Goal: Transaction & Acquisition: Purchase product/service

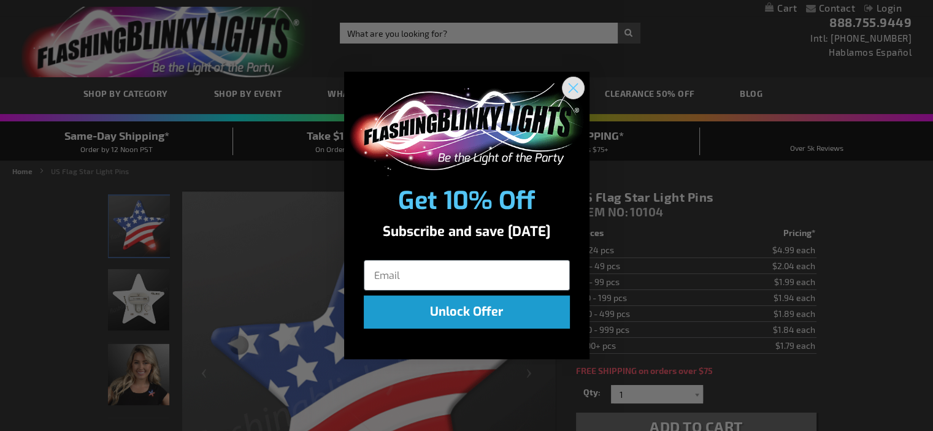
click at [572, 84] on circle "Close dialog" at bounding box center [572, 88] width 20 height 20
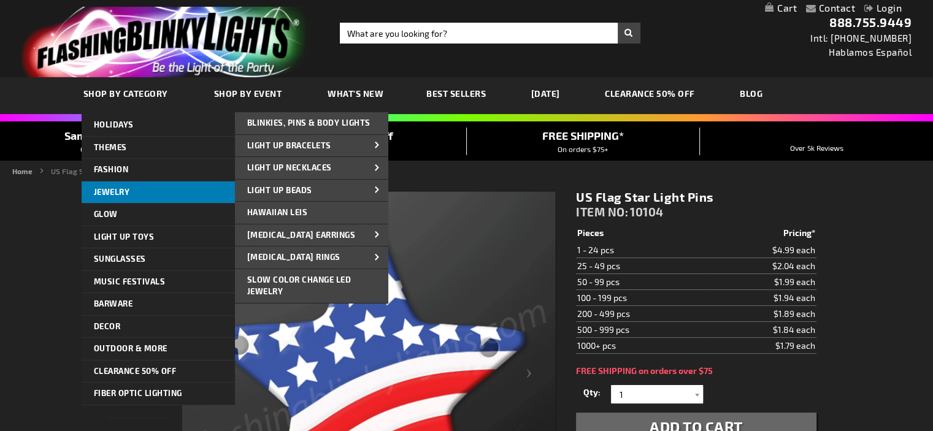
click at [109, 193] on span "Jewelry" at bounding box center [112, 192] width 36 height 10
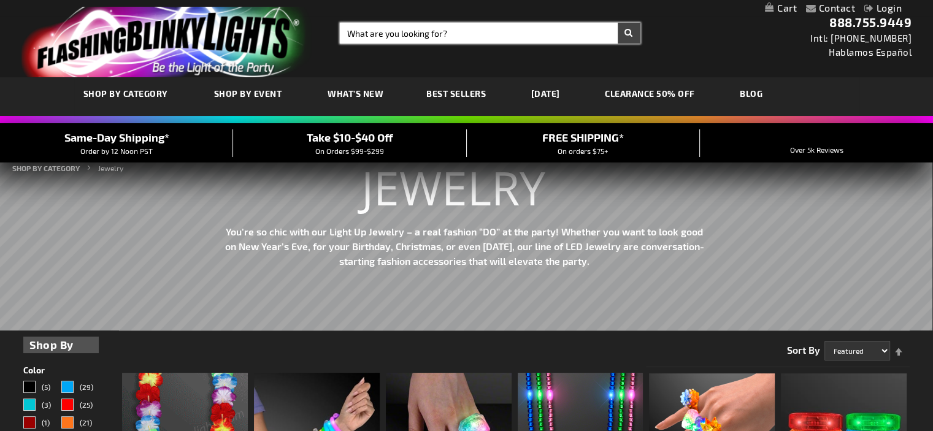
click at [408, 29] on input "Search" at bounding box center [490, 33] width 300 height 21
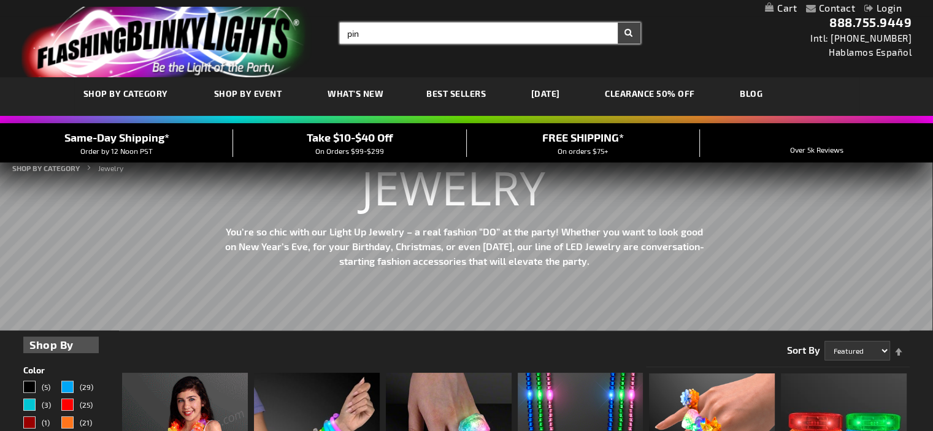
type input "pin"
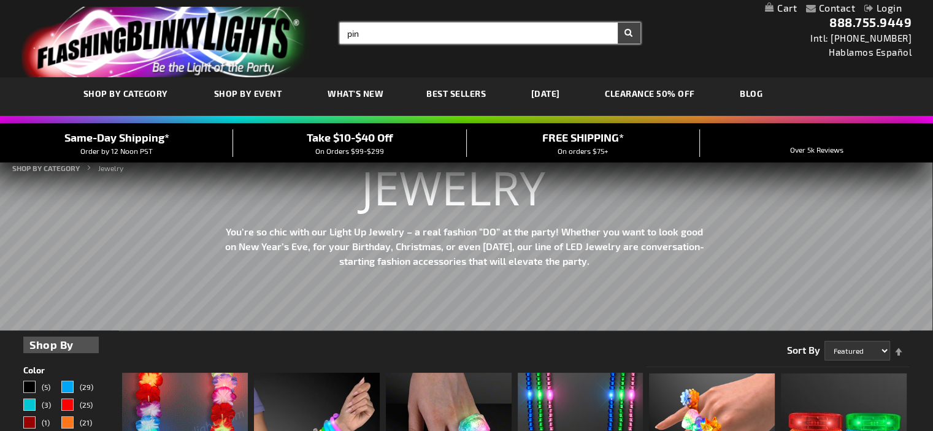
click at [618, 23] on button "Search" at bounding box center [629, 33] width 23 height 21
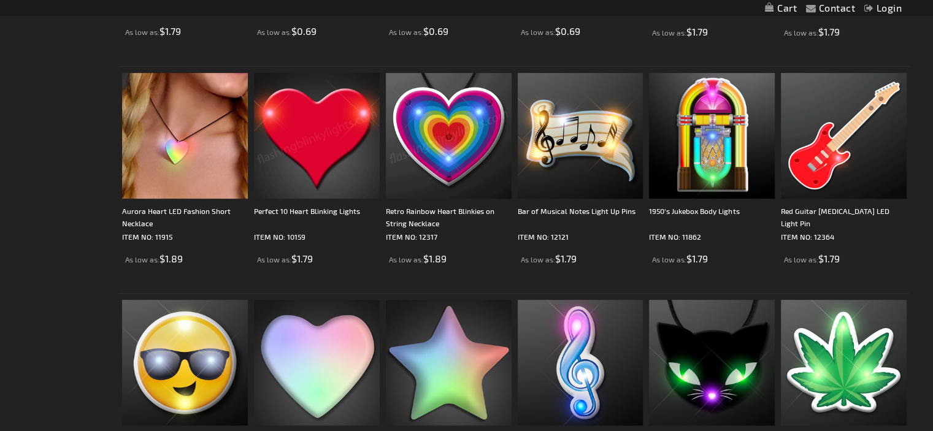
scroll to position [552, 0]
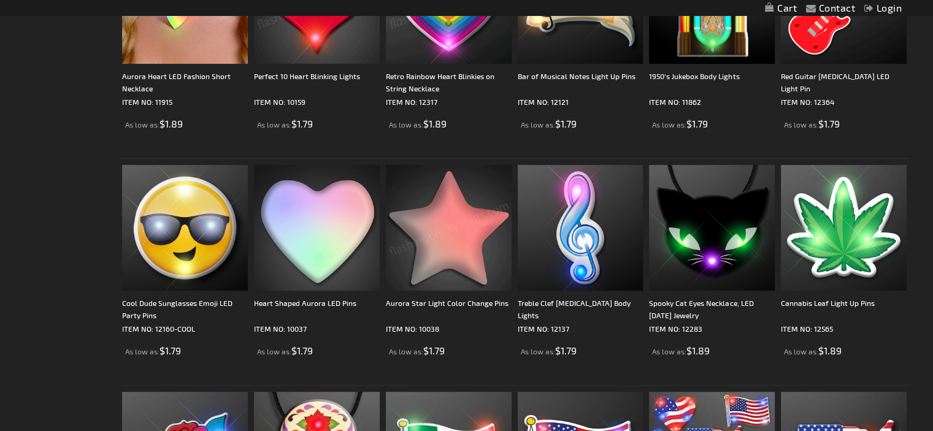
click at [449, 235] on img at bounding box center [449, 228] width 126 height 126
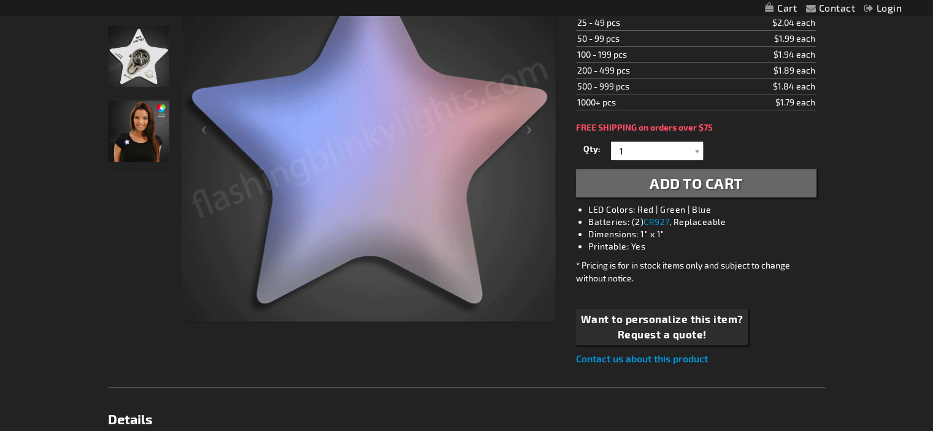
click at [132, 141] on img "Female wearing Aurora Star Light Up Pin" at bounding box center [138, 131] width 61 height 61
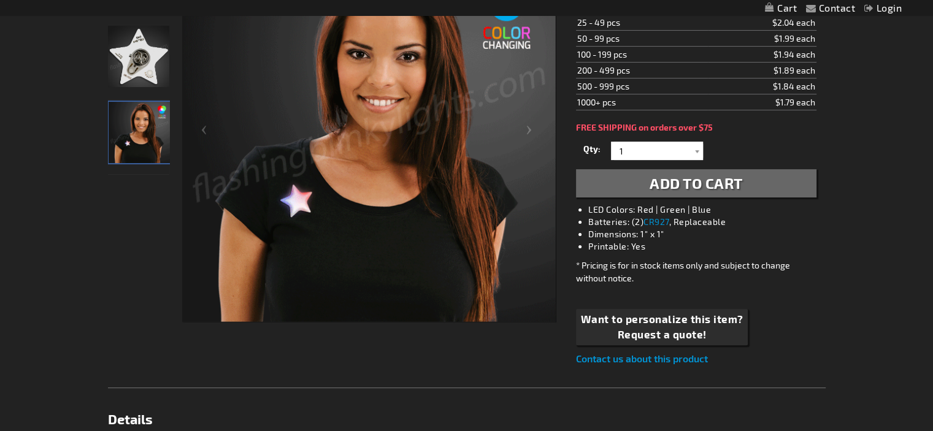
click at [134, 59] on img "Aurora Star Light Up Pin" at bounding box center [138, 56] width 61 height 61
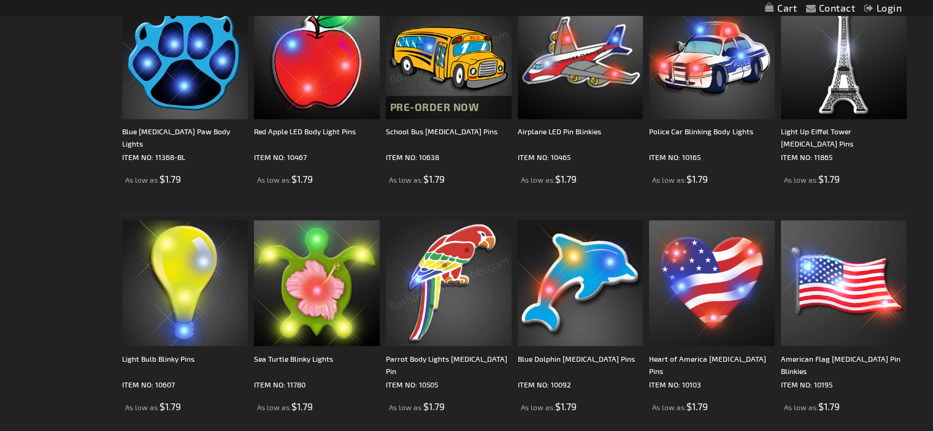
scroll to position [2392, 0]
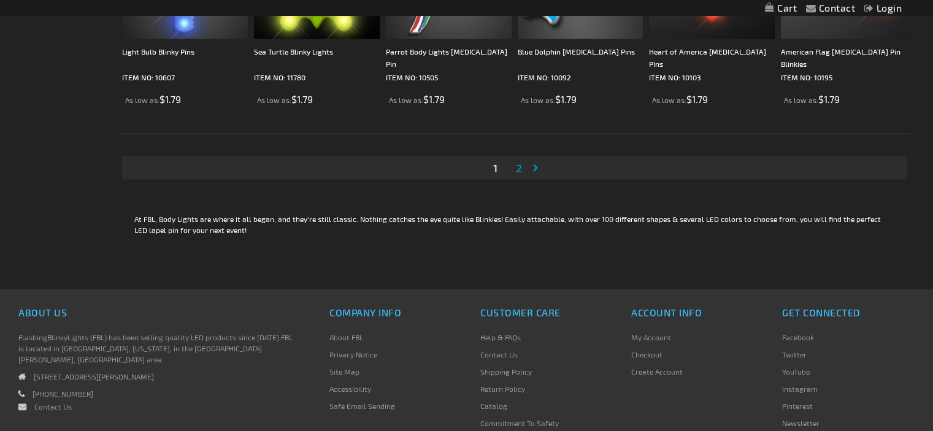
click at [522, 166] on link "Page 2" at bounding box center [518, 168] width 11 height 18
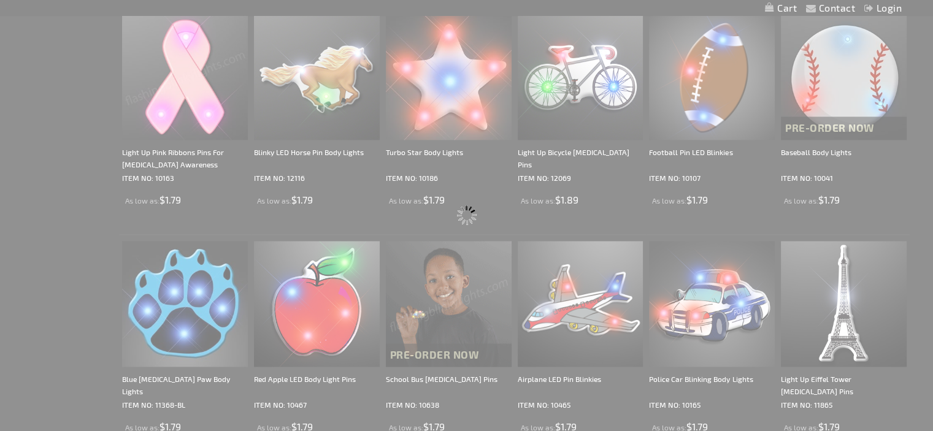
scroll to position [1196, 0]
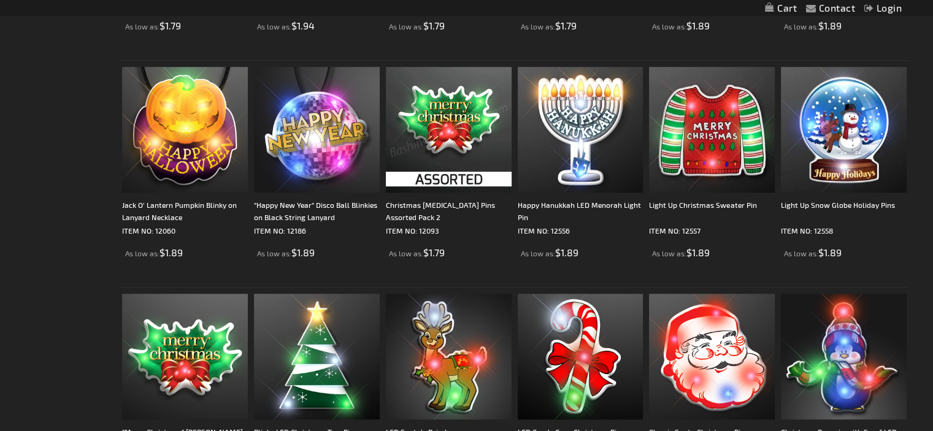
scroll to position [1410, 0]
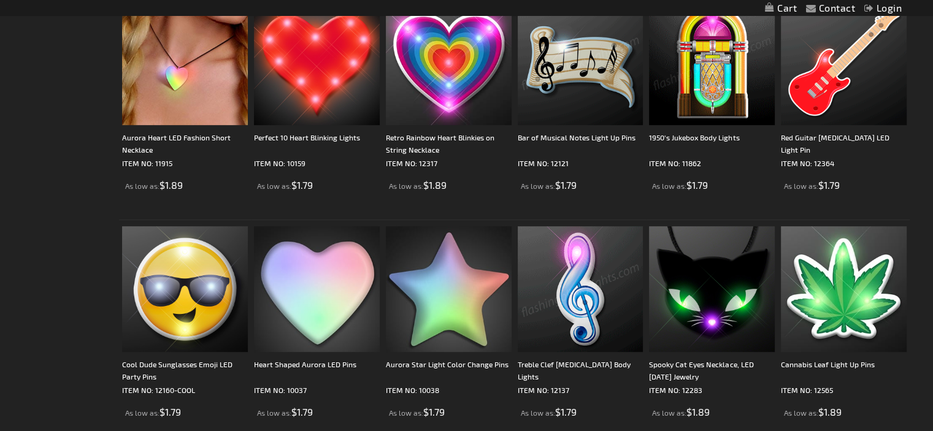
scroll to position [675, 0]
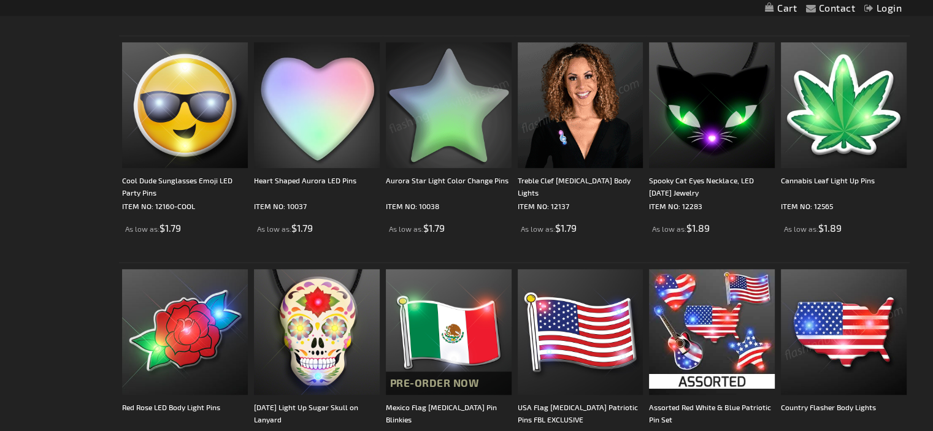
click at [438, 135] on img at bounding box center [449, 105] width 126 height 126
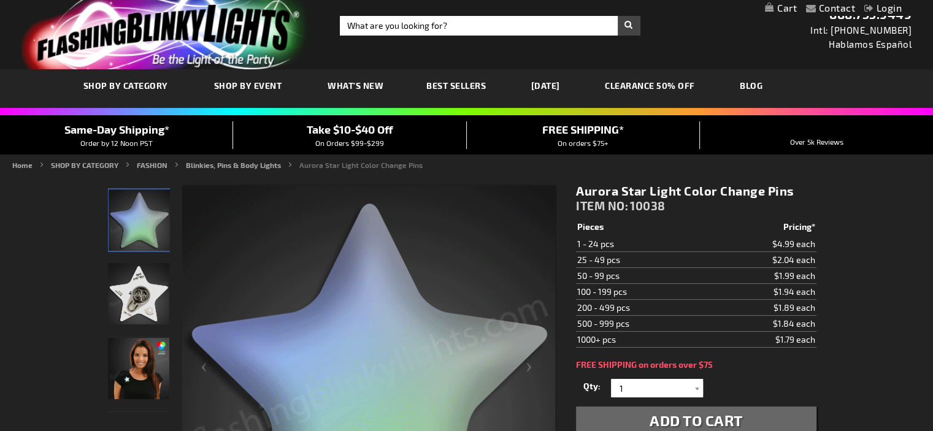
scroll to position [123, 0]
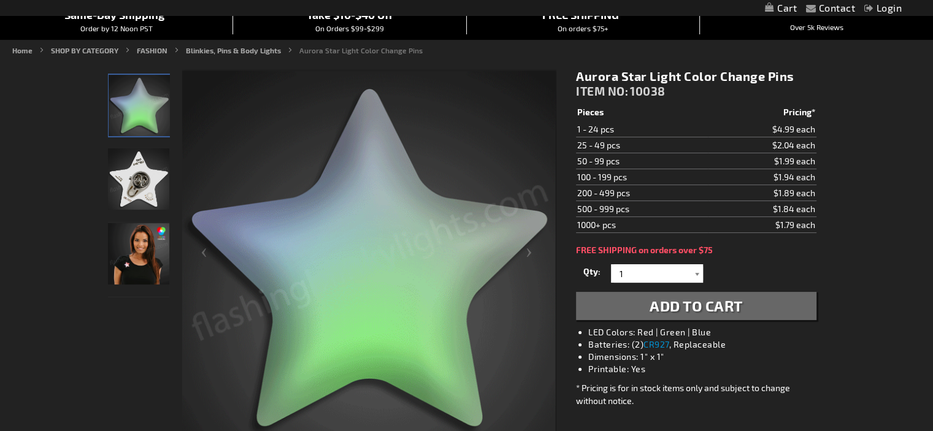
click at [697, 274] on div at bounding box center [696, 273] width 12 height 18
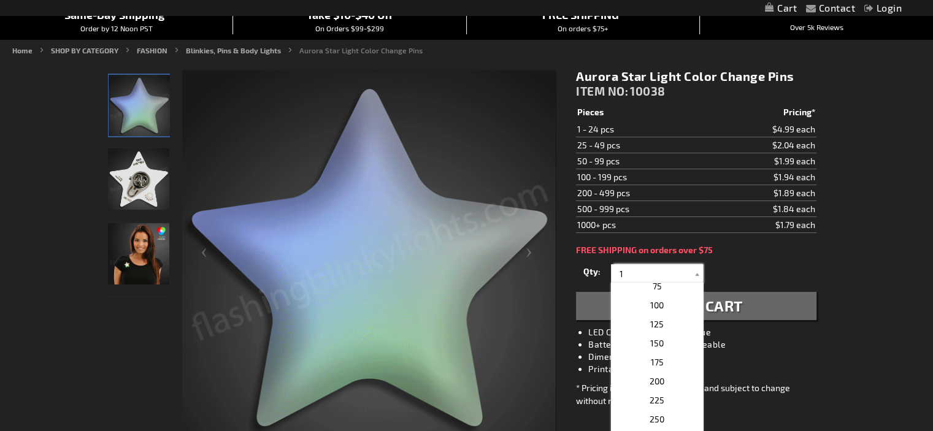
scroll to position [480, 0]
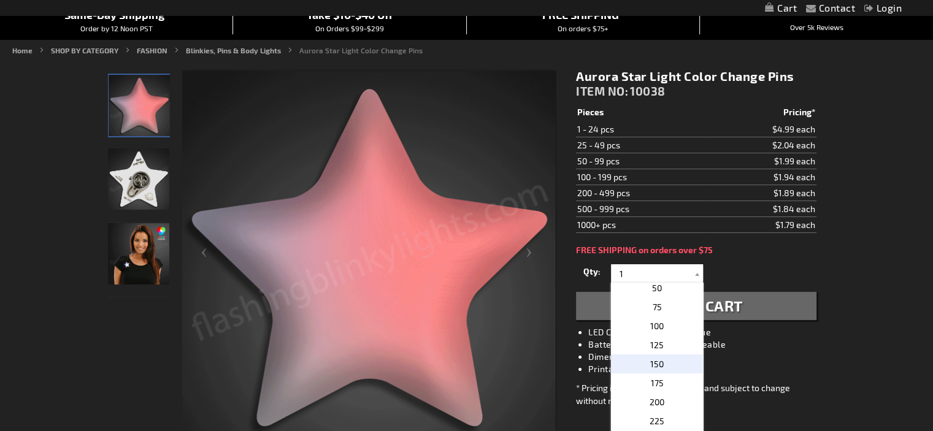
click at [654, 364] on span "150" at bounding box center [656, 364] width 13 height 10
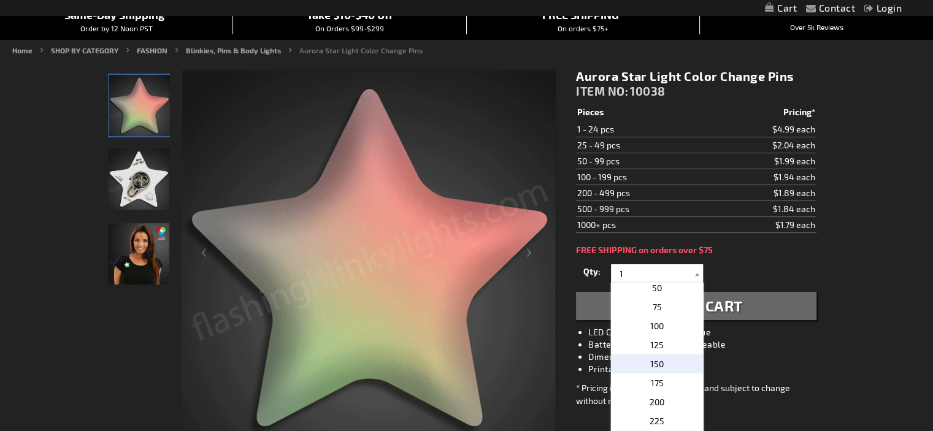
type input "150"
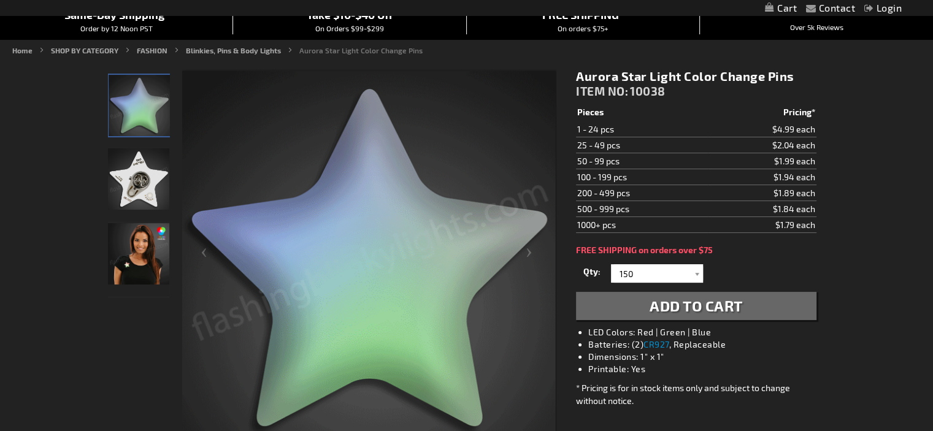
click at [662, 303] on span "Add to Cart" at bounding box center [695, 306] width 93 height 18
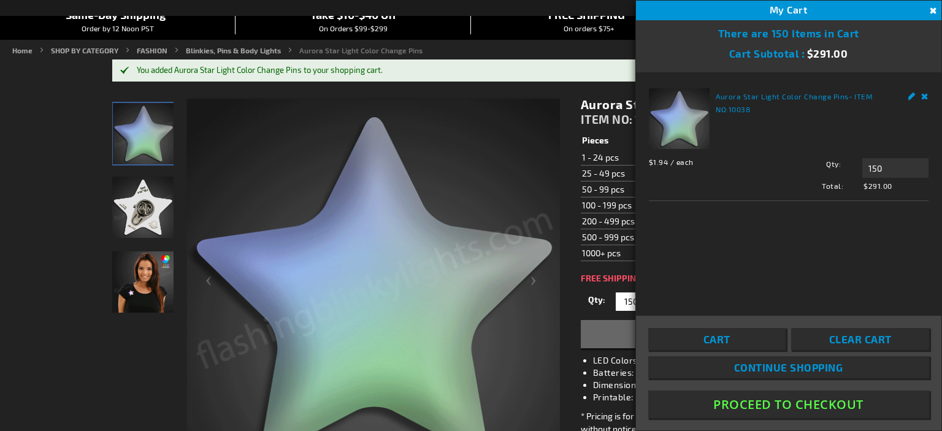
click at [826, 405] on button "Proceed To Checkout" at bounding box center [788, 405] width 281 height 28
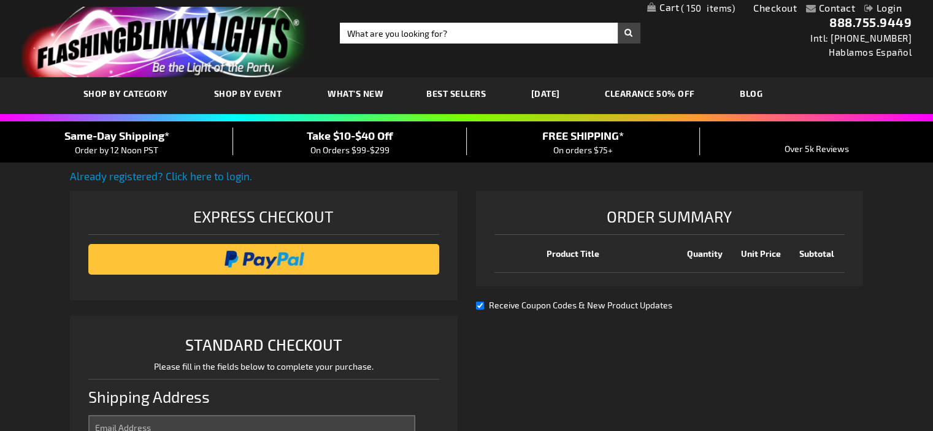
select select "US"
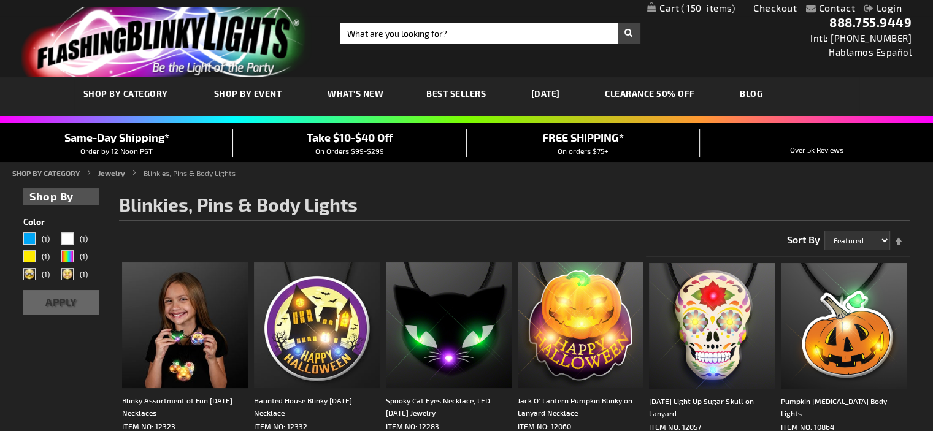
click at [690, 7] on span "150" at bounding box center [708, 7] width 54 height 11
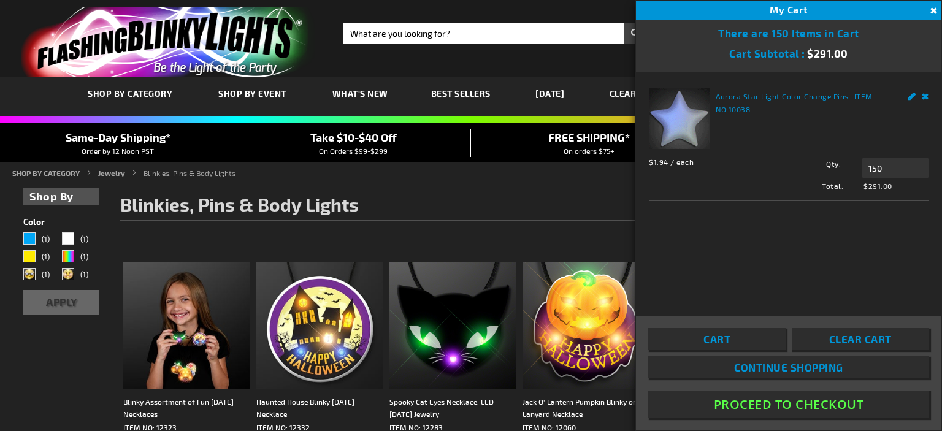
click at [768, 407] on button "Proceed To Checkout" at bounding box center [788, 405] width 281 height 28
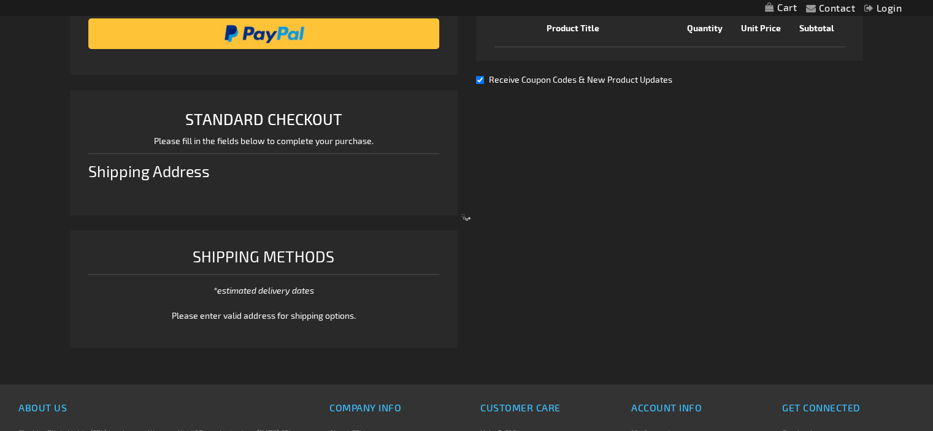
select select "US"
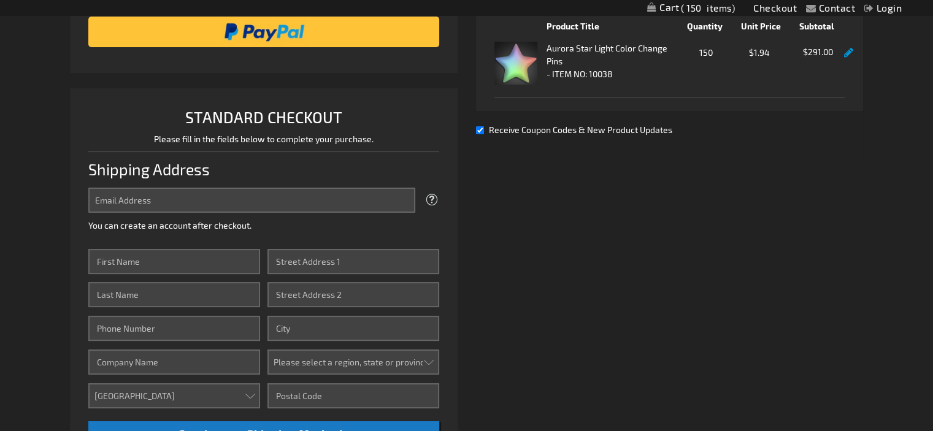
scroll to position [132, 0]
